Goal: Task Accomplishment & Management: Use online tool/utility

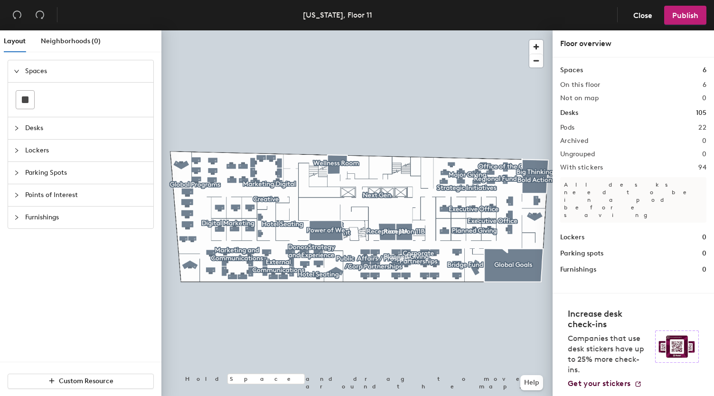
click at [34, 215] on span "Furnishings" at bounding box center [86, 217] width 122 height 22
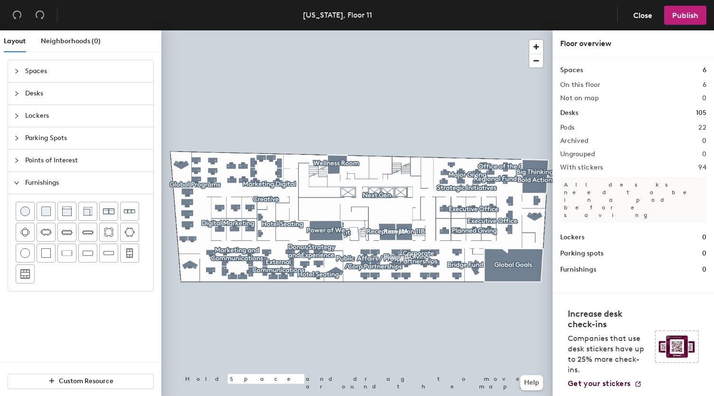
click at [20, 179] on div at bounding box center [19, 182] width 11 height 10
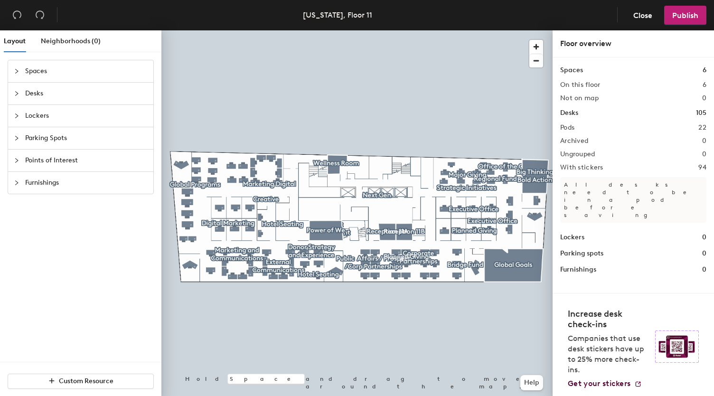
click at [20, 137] on div at bounding box center [19, 138] width 11 height 10
click at [19, 116] on icon "collapsed" at bounding box center [17, 116] width 6 height 6
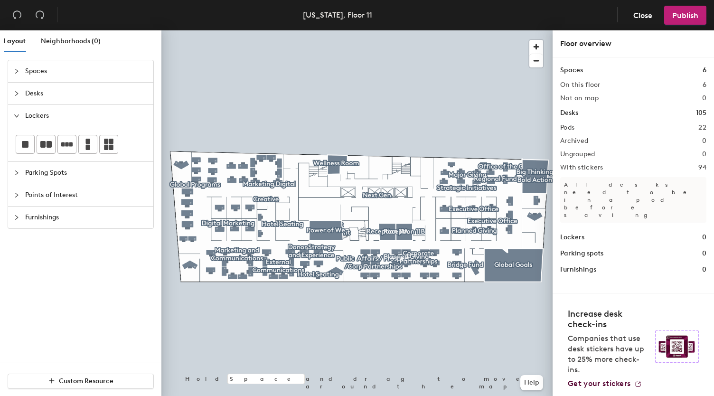
click at [19, 116] on icon "expanded" at bounding box center [17, 116] width 6 height 6
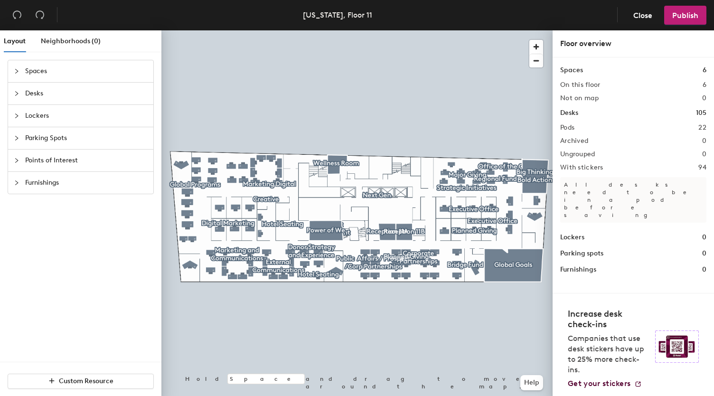
click at [19, 94] on div at bounding box center [19, 93] width 11 height 10
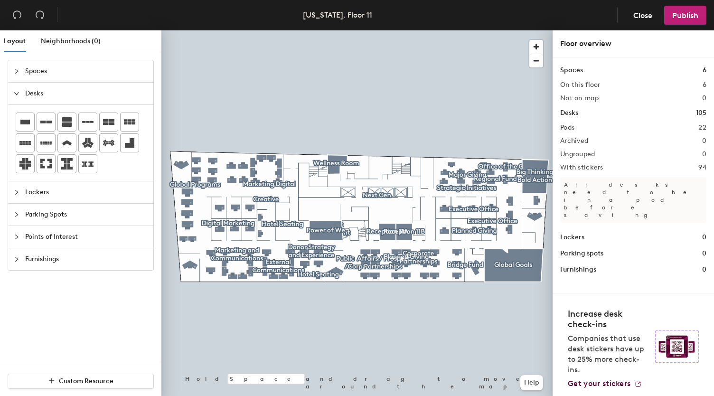
click at [19, 94] on div at bounding box center [19, 93] width 11 height 10
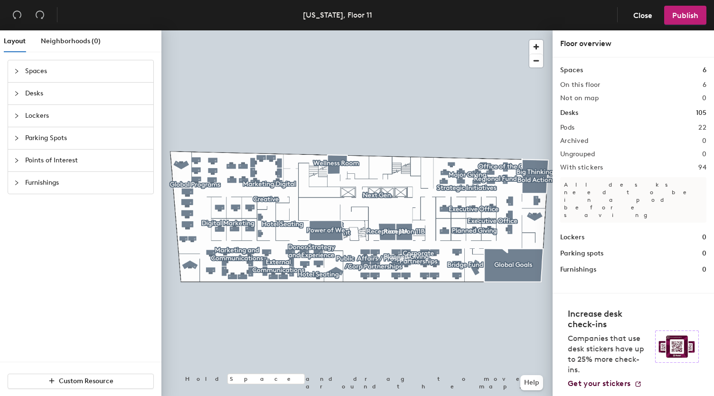
click at [31, 73] on span "Spaces" at bounding box center [86, 71] width 122 height 22
click at [73, 42] on span "Neighborhoods (0)" at bounding box center [71, 41] width 60 height 8
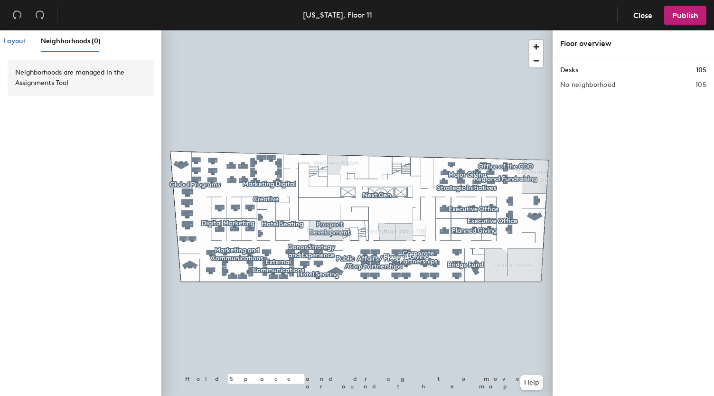
click at [16, 42] on span "Layout" at bounding box center [15, 41] width 22 height 8
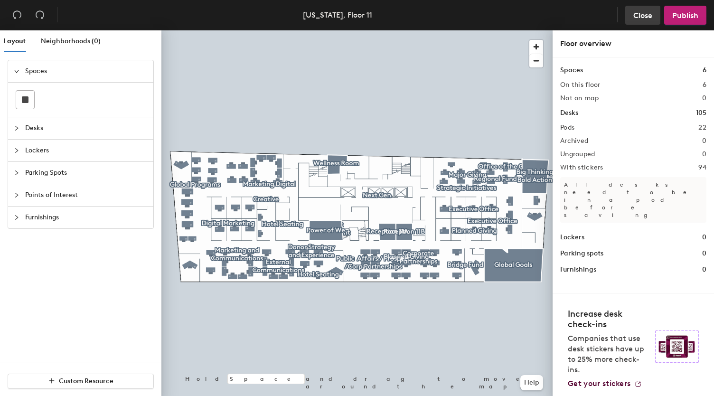
click at [646, 14] on span "Close" at bounding box center [642, 15] width 19 height 9
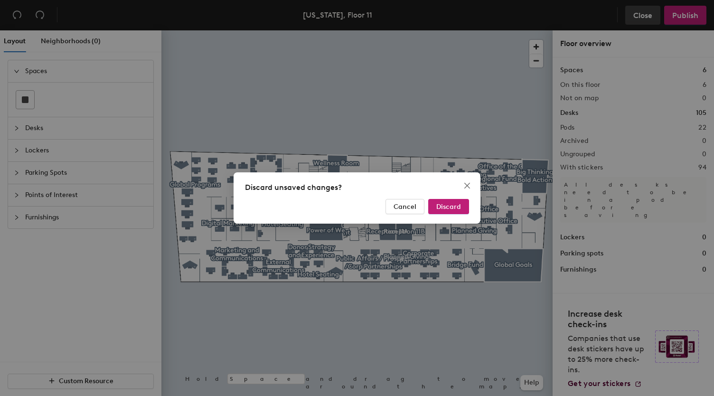
click at [646, 14] on div "Discard unsaved changes? Cancel Discard" at bounding box center [357, 198] width 714 height 396
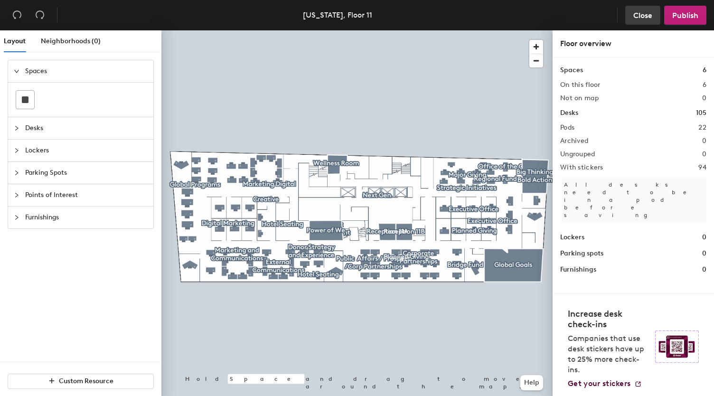
click at [646, 14] on span "Close" at bounding box center [642, 15] width 19 height 9
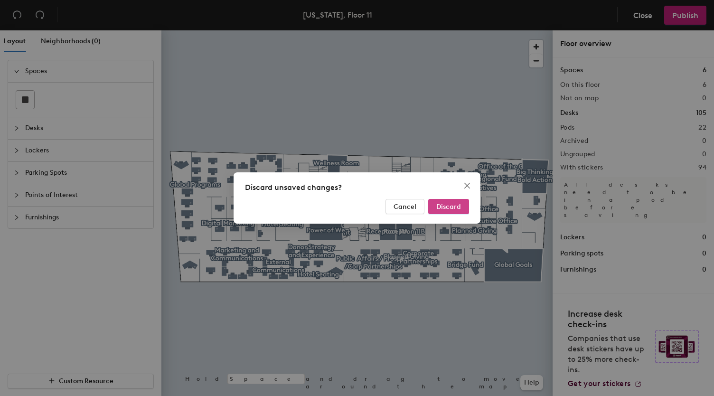
click at [451, 209] on span "Discard" at bounding box center [448, 207] width 25 height 8
